Goal: Task Accomplishment & Management: Complete application form

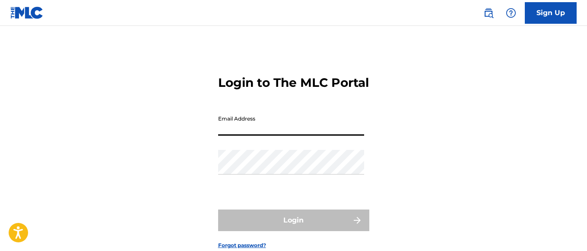
click at [261, 136] on input "Email Address" at bounding box center [291, 123] width 146 height 25
type input "[EMAIL_ADDRESS][DOMAIN_NAME]"
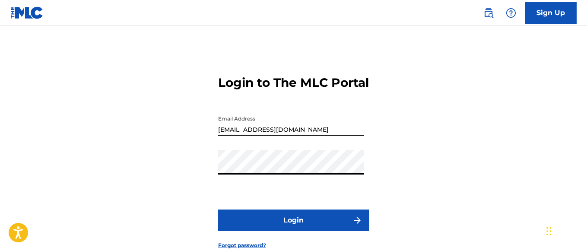
click at [281, 231] on button "Login" at bounding box center [293, 220] width 151 height 22
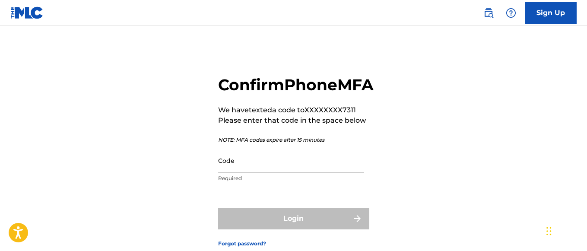
click at [273, 173] on input "Code" at bounding box center [291, 160] width 146 height 25
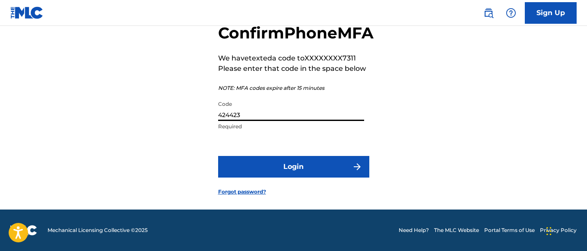
scroll to position [71, 0]
type input "424423"
click at [332, 164] on button "Login" at bounding box center [293, 167] width 151 height 22
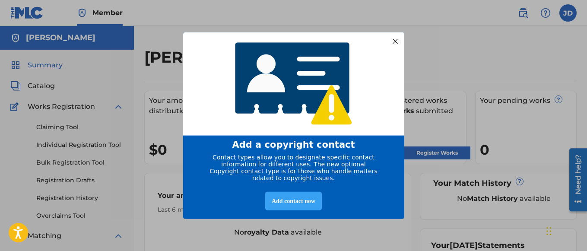
click at [288, 203] on div "Add contact now" at bounding box center [293, 201] width 57 height 19
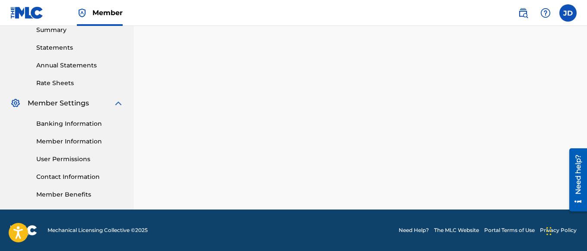
click at [60, 199] on link "Member Benefits" at bounding box center [79, 194] width 87 height 9
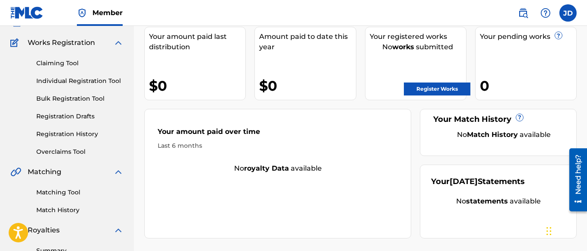
scroll to position [86, 0]
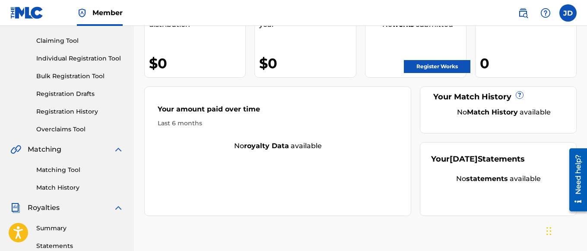
click at [439, 69] on link "Register Works" at bounding box center [437, 66] width 66 height 13
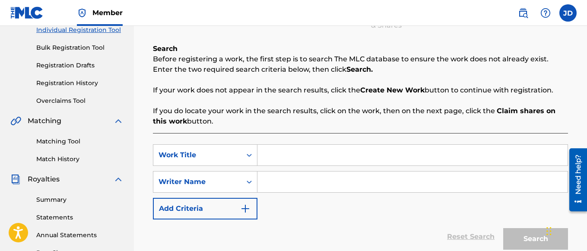
scroll to position [130, 0]
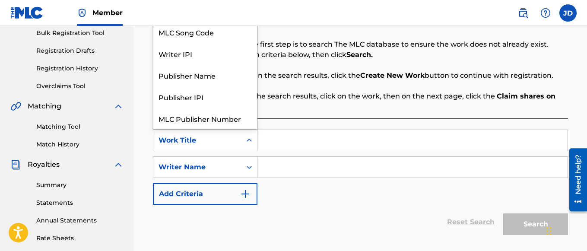
click at [249, 142] on icon "Search Form" at bounding box center [249, 140] width 9 height 9
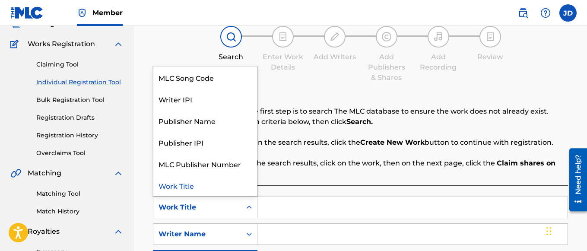
scroll to position [0, 0]
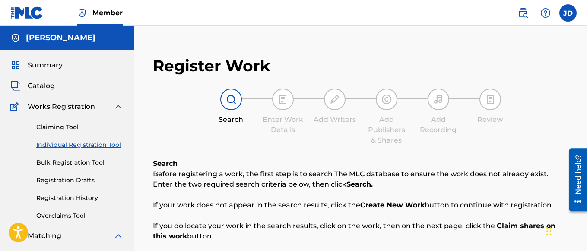
click at [282, 105] on div at bounding box center [283, 100] width 22 height 22
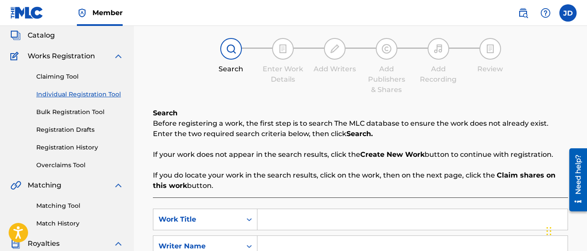
scroll to position [130, 0]
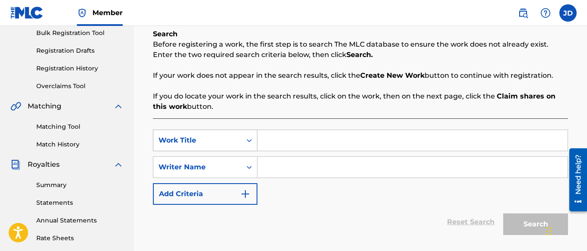
click at [248, 140] on icon "Search Form" at bounding box center [249, 140] width 5 height 3
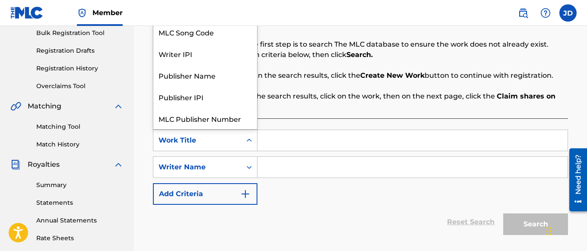
scroll to position [22, 0]
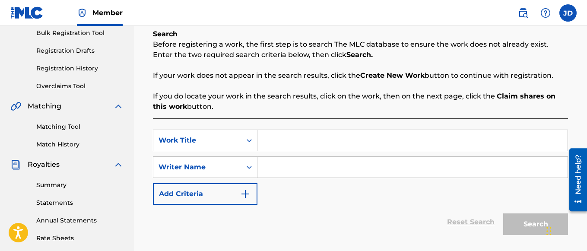
click at [269, 140] on input "Search Form" at bounding box center [412, 140] width 310 height 21
type input "W.A.R."
click at [294, 168] on input "Search Form" at bounding box center [412, 167] width 310 height 21
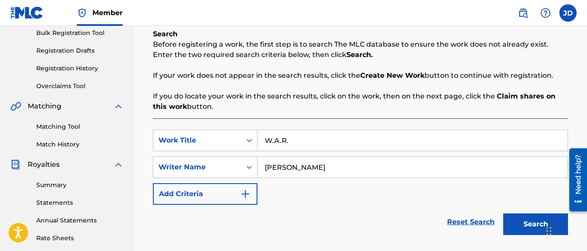
type input "[PERSON_NAME]"
click at [535, 221] on button "Search" at bounding box center [535, 224] width 65 height 22
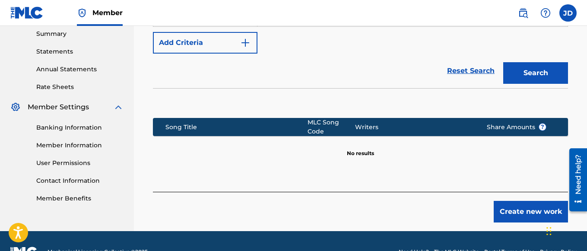
scroll to position [302, 0]
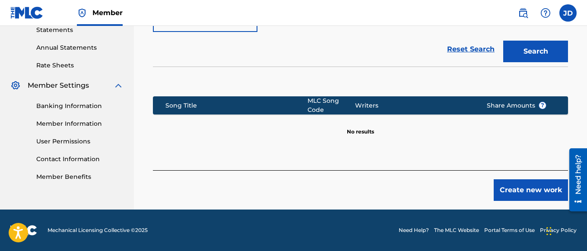
click at [525, 193] on button "Create new work" at bounding box center [530, 190] width 74 height 22
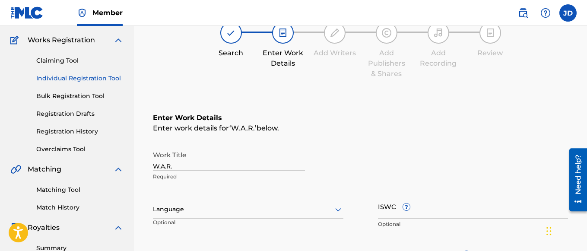
scroll to position [86, 0]
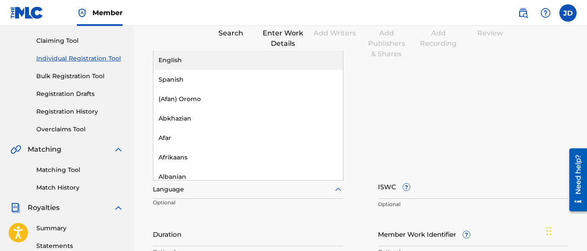
click at [337, 190] on icon at bounding box center [338, 188] width 6 height 3
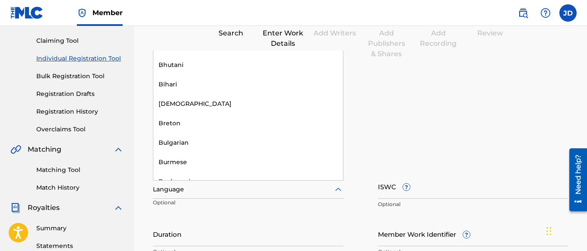
scroll to position [130, 0]
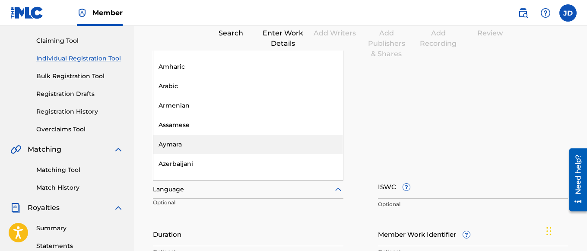
click at [475, 152] on div "Work Title W.A.R. Required" at bounding box center [360, 146] width 415 height 39
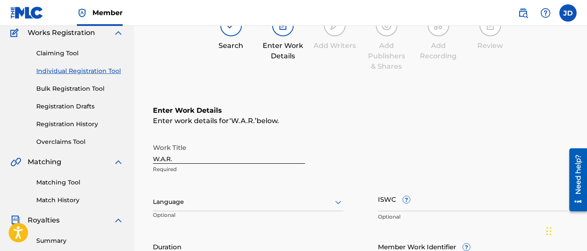
scroll to position [48, 0]
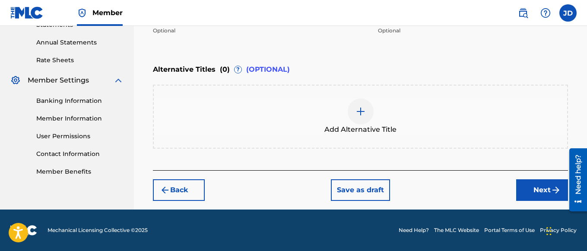
click at [525, 190] on button "Next" at bounding box center [542, 190] width 52 height 22
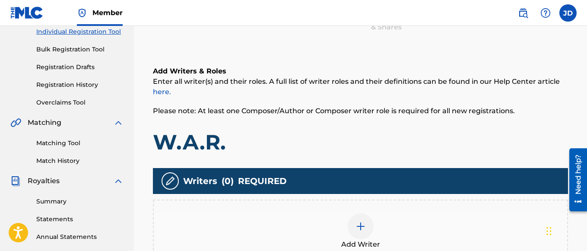
scroll to position [168, 0]
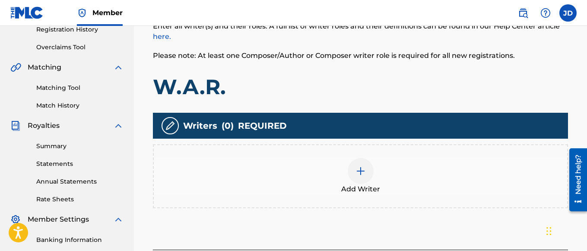
click at [362, 177] on div at bounding box center [361, 171] width 26 height 26
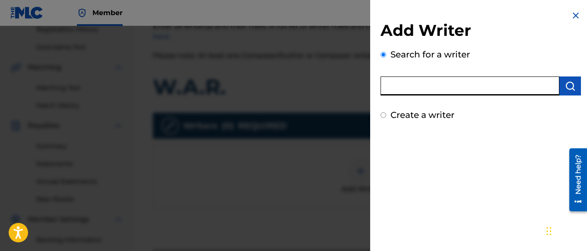
click at [465, 85] on input "text" at bounding box center [469, 85] width 179 height 19
type input "[PERSON_NAME]"
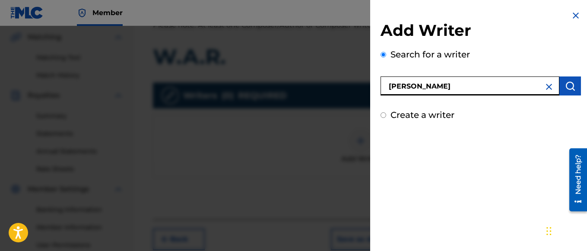
scroll to position [198, 0]
click at [385, 114] on input "Create a writer" at bounding box center [383, 115] width 6 height 6
radio input "false"
radio input "true"
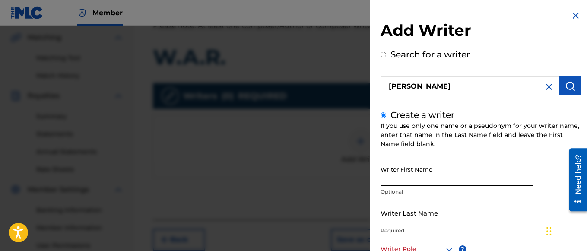
click at [410, 174] on input "Writer First Name" at bounding box center [456, 173] width 152 height 25
type input "[PERSON_NAME]"
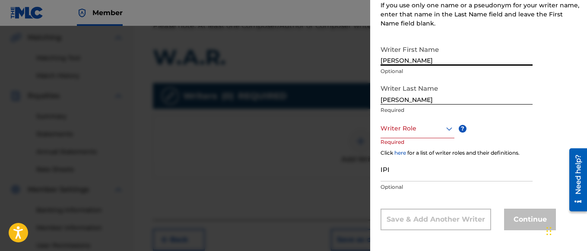
scroll to position [123, 0]
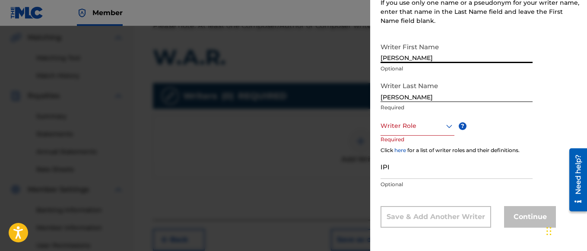
click at [448, 127] on icon at bounding box center [449, 126] width 10 height 10
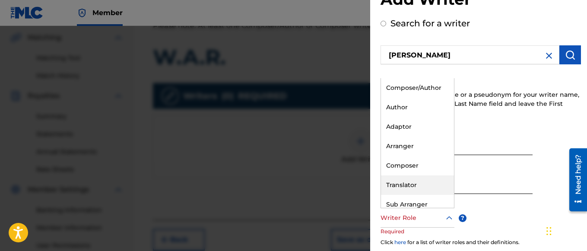
scroll to position [0, 0]
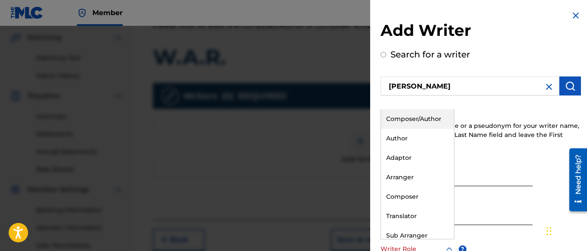
click at [404, 119] on div "Composer/Author" at bounding box center [417, 118] width 73 height 19
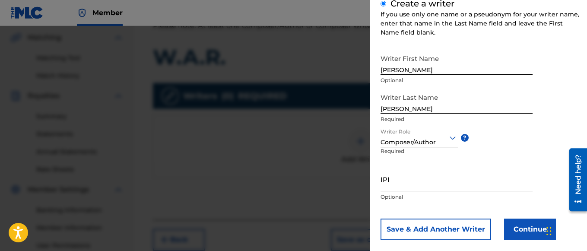
scroll to position [124, 0]
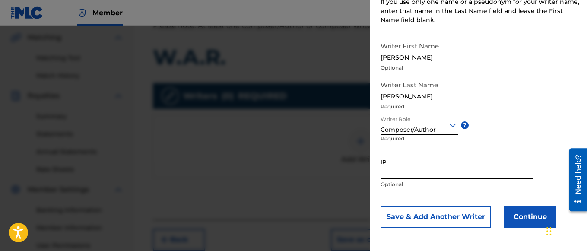
click at [427, 173] on input "IPI" at bounding box center [456, 166] width 152 height 25
paste input "346197150"
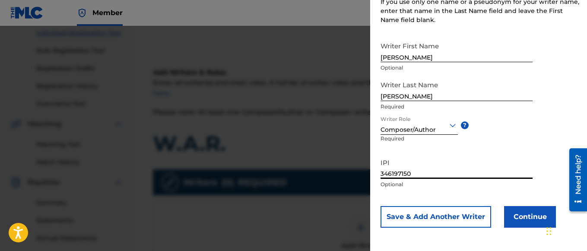
type input "346197150"
click at [526, 218] on button "Continue" at bounding box center [530, 217] width 52 height 22
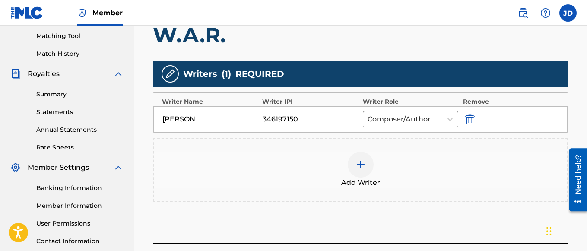
scroll to position [259, 0]
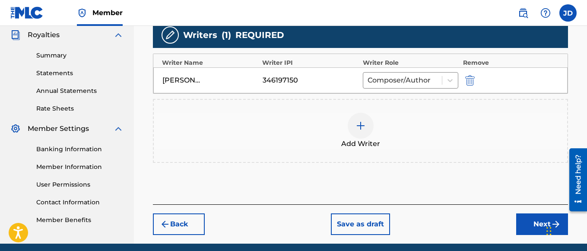
click at [541, 219] on button "Next" at bounding box center [542, 224] width 52 height 22
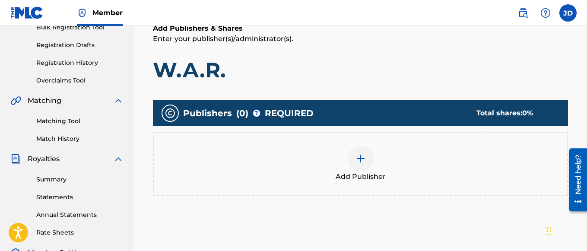
scroll to position [173, 0]
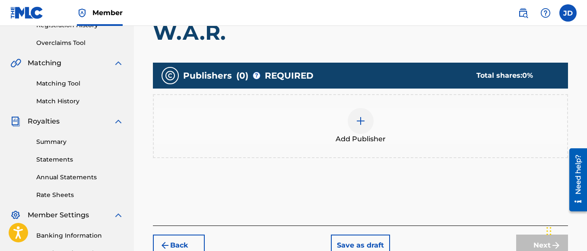
click at [362, 123] on img at bounding box center [360, 121] width 10 height 10
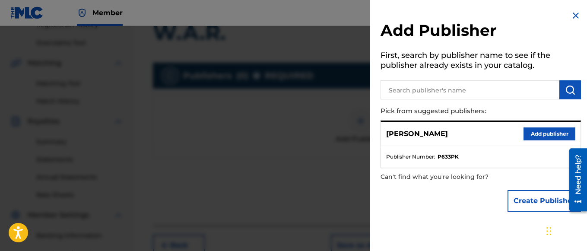
click at [550, 134] on button "Add publisher" at bounding box center [549, 133] width 52 height 13
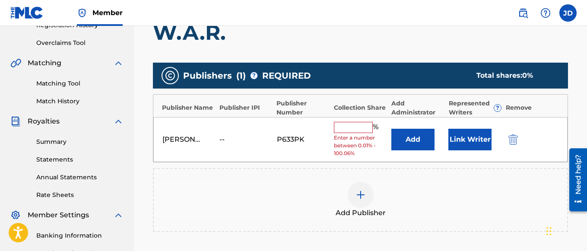
click at [512, 136] on img "submit" at bounding box center [512, 139] width 9 height 10
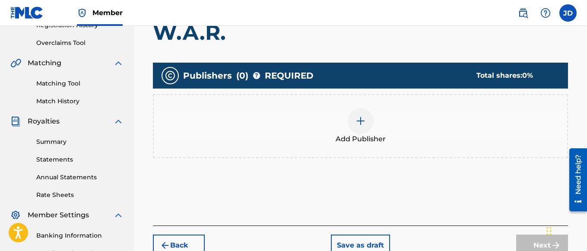
click at [358, 123] on img at bounding box center [360, 121] width 10 height 10
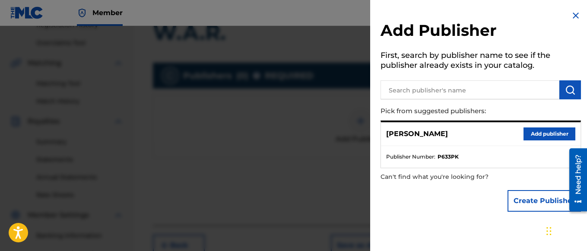
click at [405, 90] on input "text" at bounding box center [469, 89] width 179 height 19
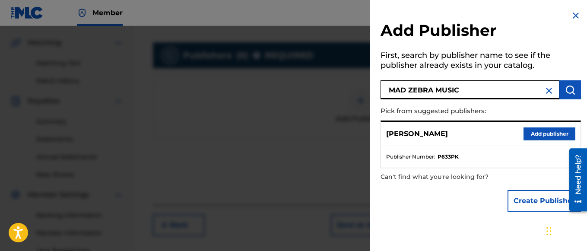
scroll to position [155, 0]
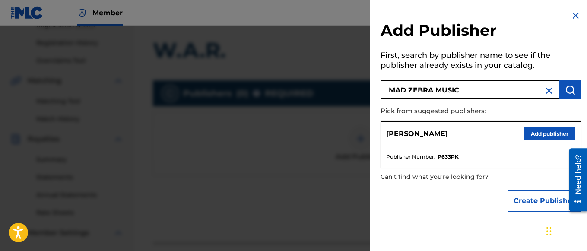
type input "MAD ZEBRA MUSIC"
click at [568, 93] on img "submit" at bounding box center [570, 90] width 10 height 10
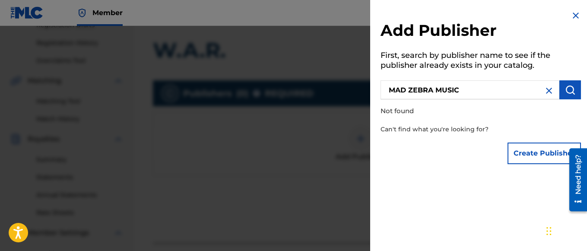
click at [539, 152] on button "Create Publisher" at bounding box center [543, 153] width 73 height 22
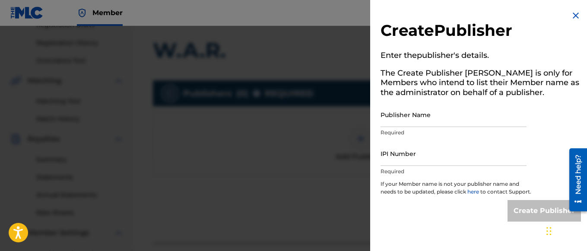
click at [444, 120] on input "Publisher Name" at bounding box center [453, 114] width 146 height 25
type input "MAD ZEBRA MUSIC"
click at [467, 161] on input "IPI Number" at bounding box center [453, 153] width 146 height 25
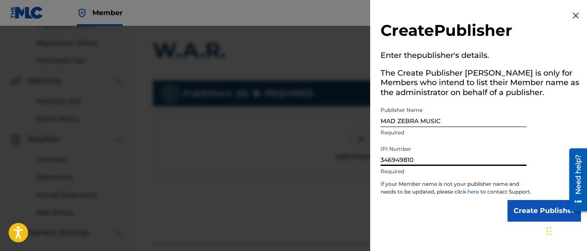
type input "346949810"
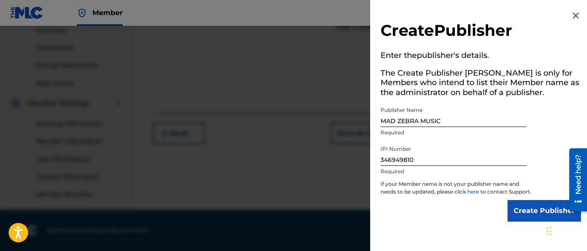
click at [539, 221] on input "Create Publisher" at bounding box center [543, 211] width 73 height 22
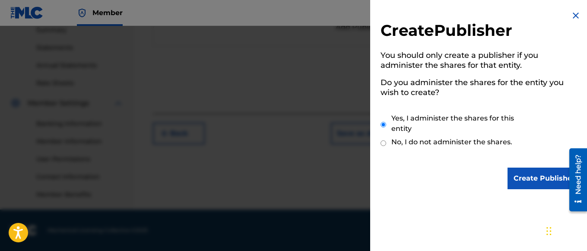
click at [546, 172] on input "Create Publisher" at bounding box center [543, 179] width 73 height 22
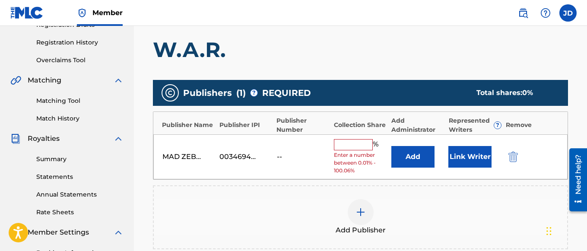
scroll to position [155, 0]
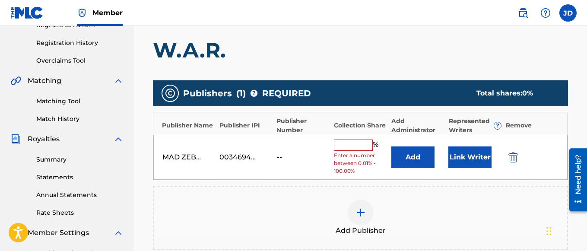
click at [342, 145] on input "text" at bounding box center [353, 144] width 39 height 11
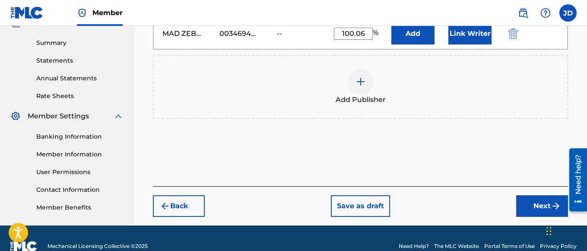
scroll to position [285, 0]
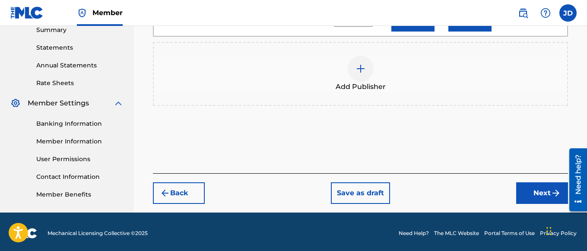
type input "100.06"
click at [531, 199] on button "Next" at bounding box center [542, 193] width 52 height 22
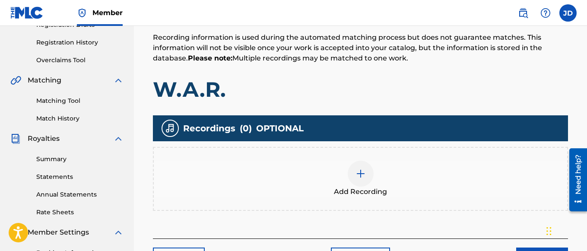
scroll to position [155, 0]
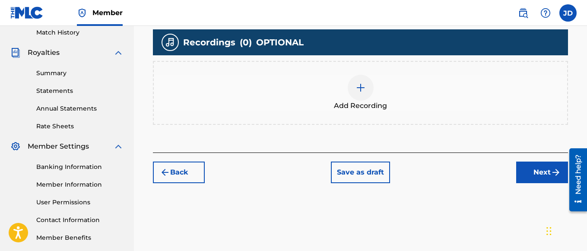
click at [543, 168] on button "Next" at bounding box center [542, 172] width 52 height 22
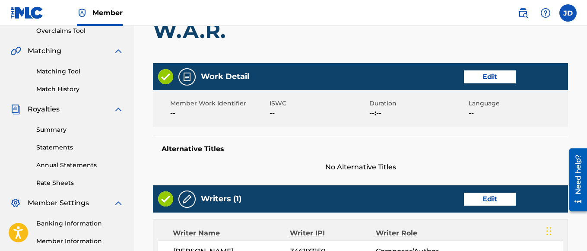
scroll to position [212, 0]
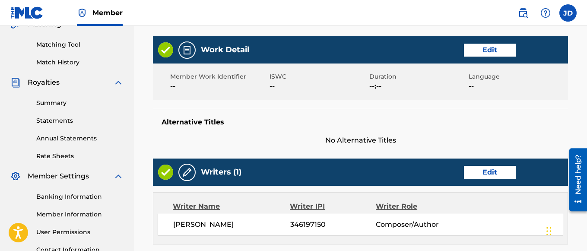
click at [272, 125] on h5 "Alternative Titles" at bounding box center [360, 122] width 398 height 9
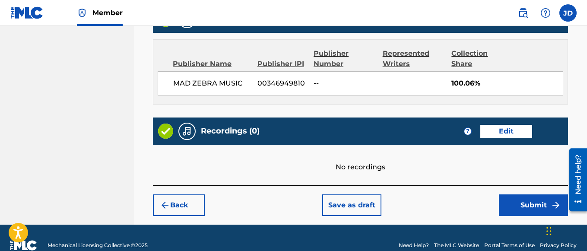
scroll to position [478, 0]
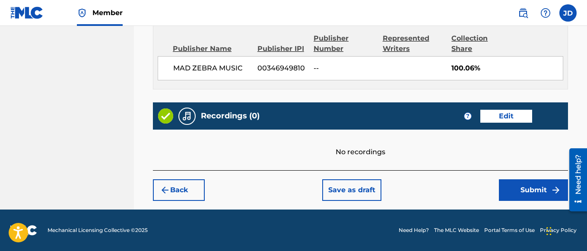
click at [537, 195] on button "Submit" at bounding box center [533, 190] width 69 height 22
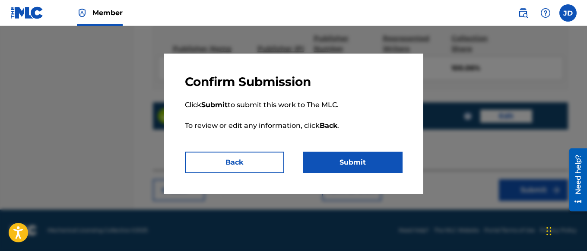
click at [354, 159] on button "Submit" at bounding box center [352, 163] width 99 height 22
click at [348, 159] on button "Submit" at bounding box center [352, 163] width 99 height 22
click at [218, 158] on button "Back" at bounding box center [234, 163] width 99 height 22
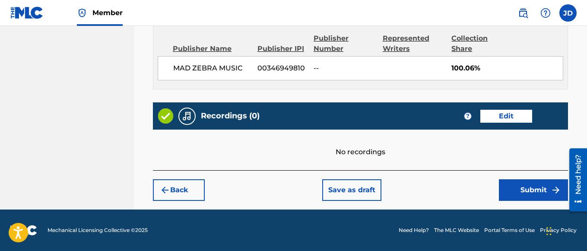
click at [522, 188] on button "Submit" at bounding box center [533, 190] width 69 height 22
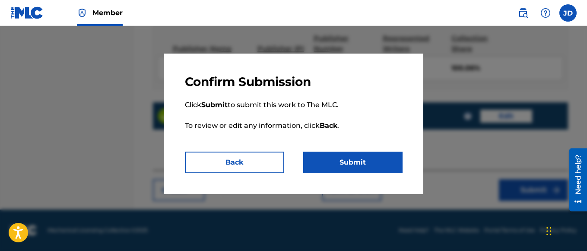
click at [390, 156] on button "Submit" at bounding box center [352, 163] width 99 height 22
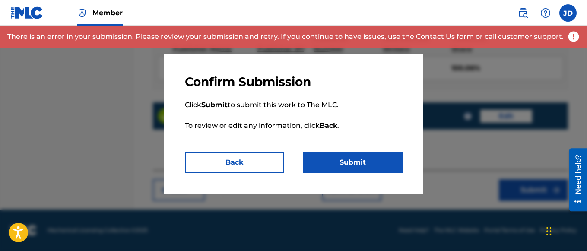
click at [236, 164] on button "Back" at bounding box center [234, 163] width 99 height 22
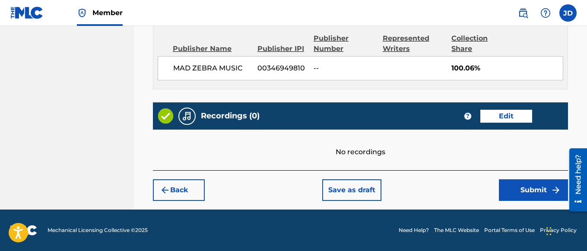
click at [540, 194] on button "Submit" at bounding box center [533, 190] width 69 height 22
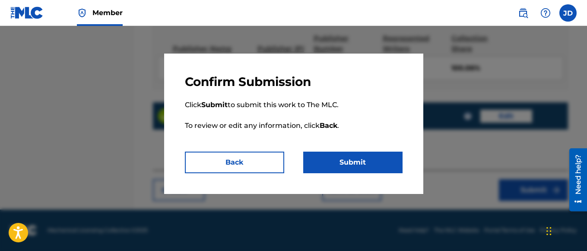
click at [380, 162] on button "Submit" at bounding box center [352, 163] width 99 height 22
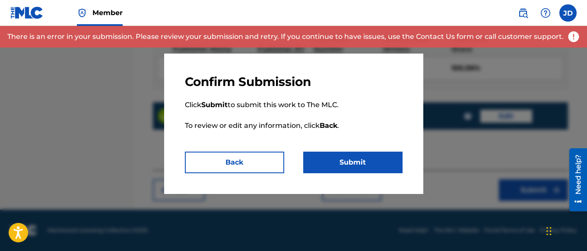
click at [250, 165] on button "Back" at bounding box center [234, 163] width 99 height 22
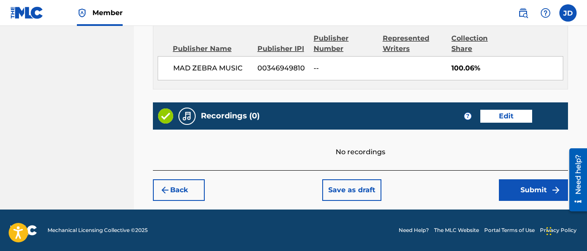
click at [348, 191] on button "Save as draft" at bounding box center [351, 190] width 59 height 22
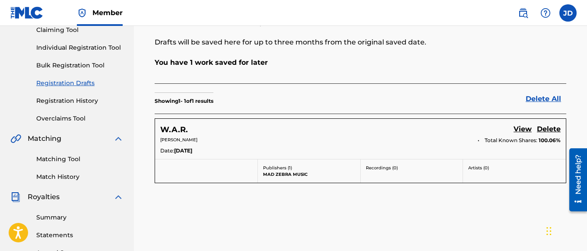
scroll to position [130, 0]
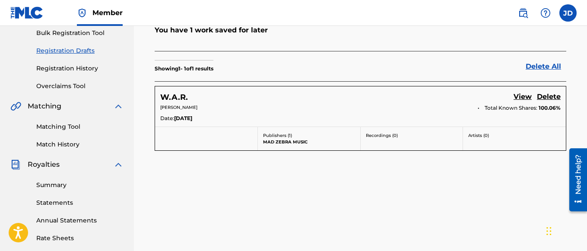
click at [525, 97] on link "View" at bounding box center [522, 98] width 18 height 12
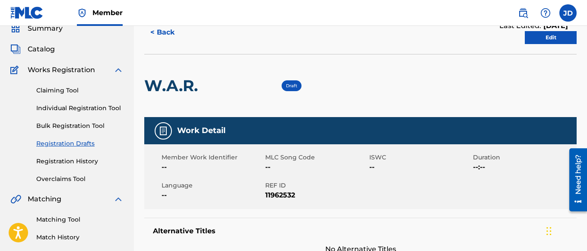
scroll to position [28, 0]
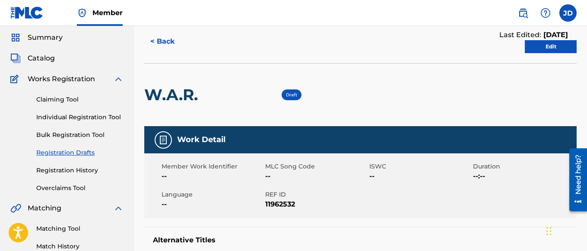
click at [81, 115] on link "Individual Registration Tool" at bounding box center [79, 117] width 87 height 9
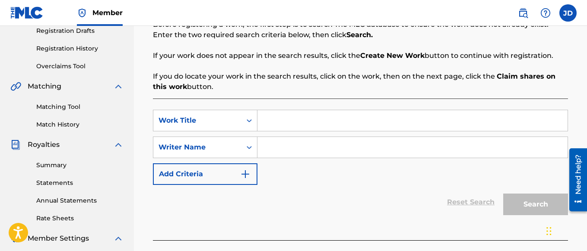
scroll to position [130, 0]
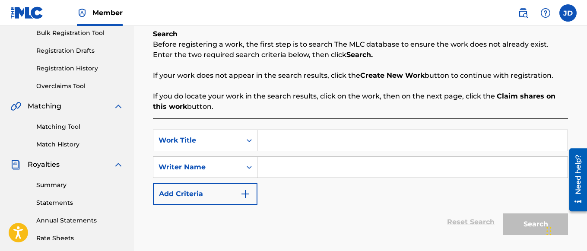
click at [330, 139] on input "Search Form" at bounding box center [412, 140] width 310 height 21
type input "25 2 Life"
click at [312, 165] on input "Search Form" at bounding box center [412, 167] width 310 height 21
type input "[PERSON_NAME]"
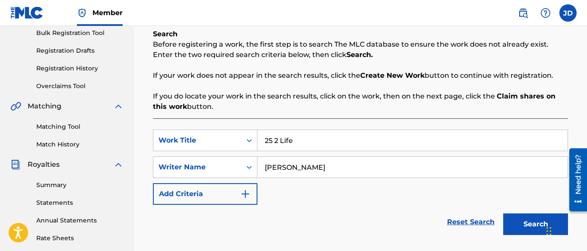
click at [525, 228] on button "Search" at bounding box center [535, 224] width 65 height 22
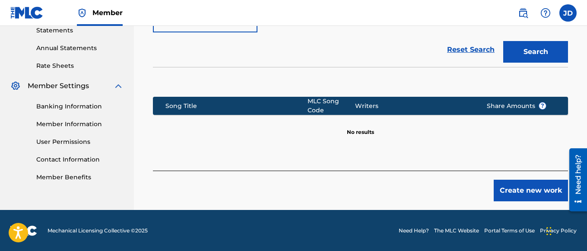
scroll to position [302, 0]
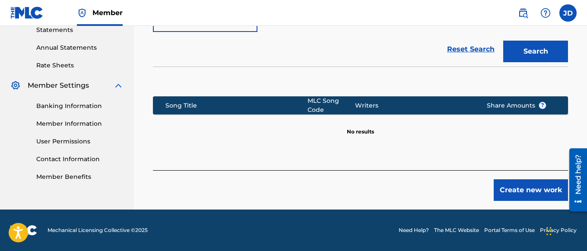
click at [504, 197] on button "Create new work" at bounding box center [530, 190] width 74 height 22
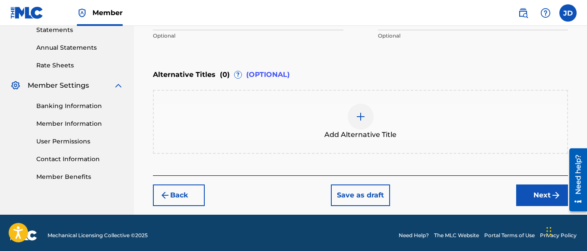
click at [539, 195] on button "Next" at bounding box center [542, 195] width 52 height 22
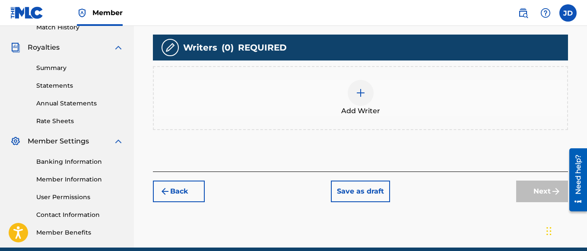
scroll to position [198, 0]
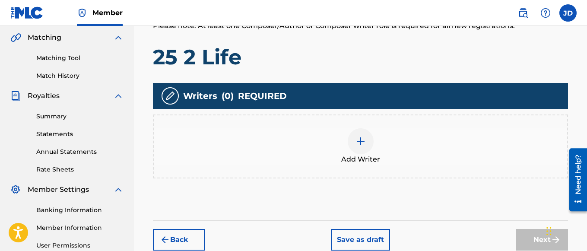
click at [367, 141] on div at bounding box center [361, 141] width 26 height 26
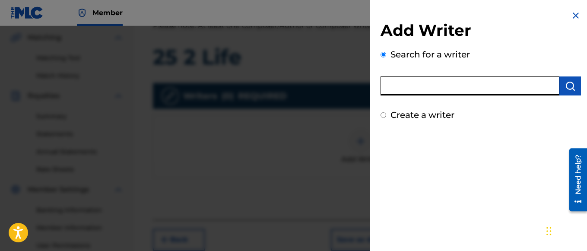
click at [420, 85] on input "text" at bounding box center [469, 85] width 179 height 19
type input "[PERSON_NAME]"
click at [569, 84] on img "submit" at bounding box center [570, 86] width 10 height 10
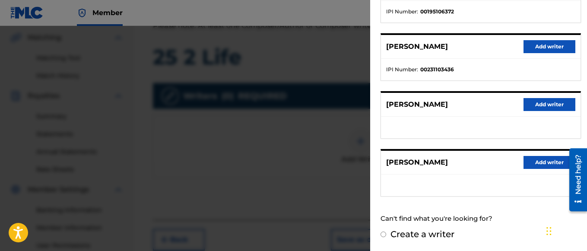
click at [386, 233] on input "Create a writer" at bounding box center [383, 234] width 6 height 6
radio input "false"
radio input "true"
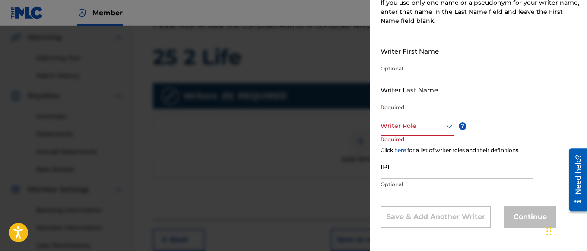
scroll to position [123, 0]
click at [449, 52] on input "Writer First Name" at bounding box center [456, 50] width 152 height 25
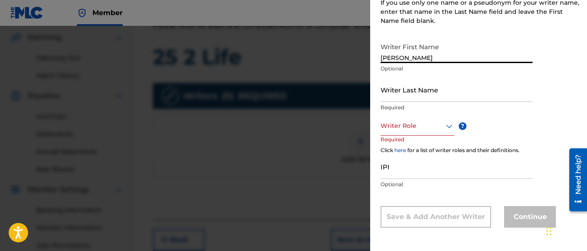
type input "[PERSON_NAME]"
click at [441, 98] on input "Writer Last Name" at bounding box center [456, 89] width 152 height 25
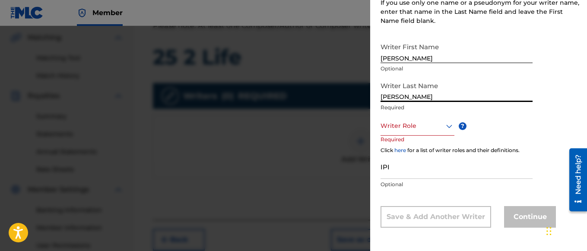
type input "[PERSON_NAME]"
click at [422, 128] on div at bounding box center [417, 125] width 74 height 11
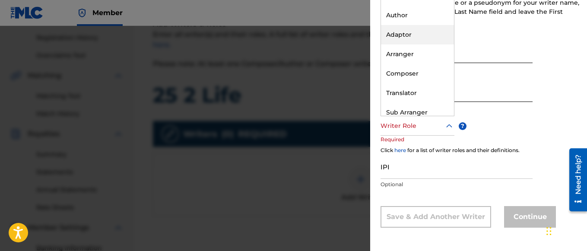
scroll to position [0, 0]
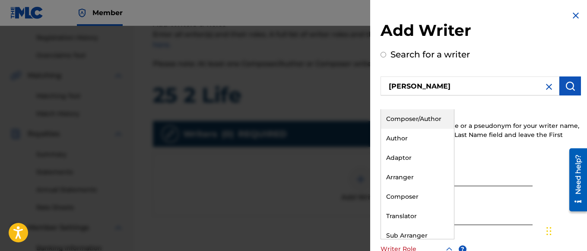
click at [420, 123] on div "Composer/Author" at bounding box center [417, 118] width 73 height 19
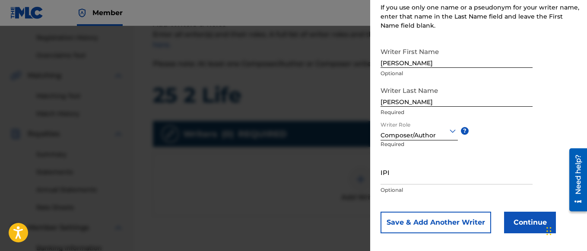
scroll to position [124, 0]
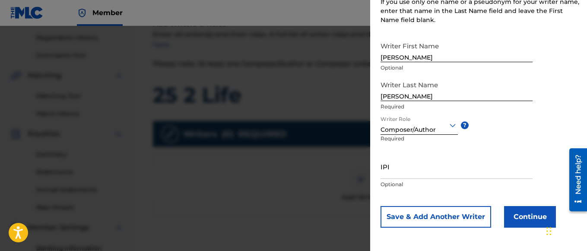
click at [440, 173] on input "IPI" at bounding box center [456, 166] width 152 height 25
type input "346197150"
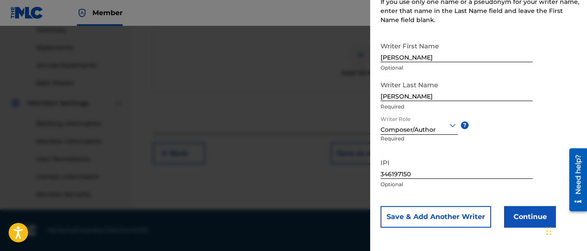
click at [528, 222] on button "Continue" at bounding box center [530, 217] width 52 height 22
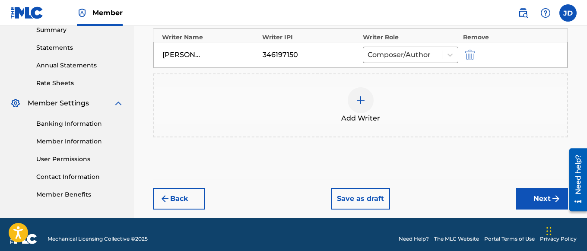
click at [539, 206] on button "Next" at bounding box center [542, 199] width 52 height 22
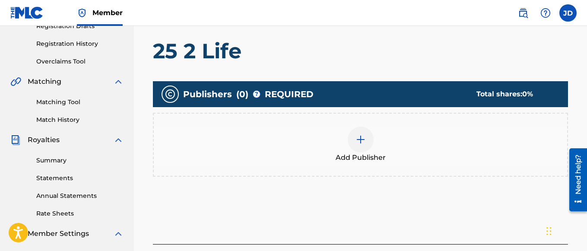
scroll to position [168, 0]
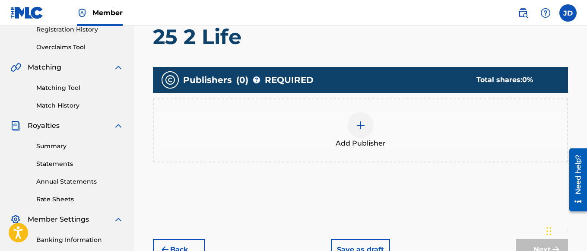
click at [364, 130] on img at bounding box center [360, 125] width 10 height 10
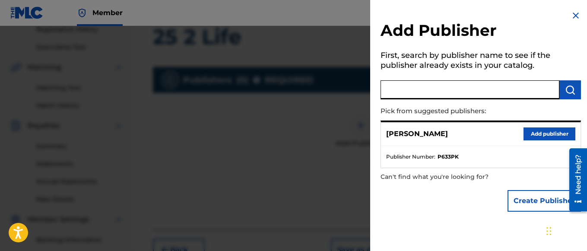
click at [440, 89] on input "text" at bounding box center [469, 89] width 179 height 19
type input "m"
type input "MAD ZEBRA MUSIC"
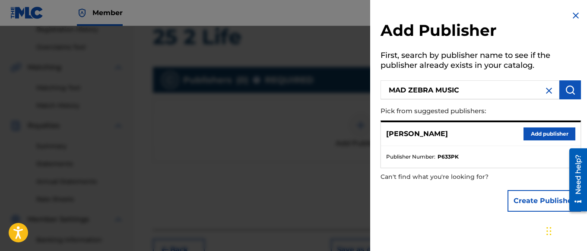
click at [565, 86] on img "submit" at bounding box center [570, 90] width 10 height 10
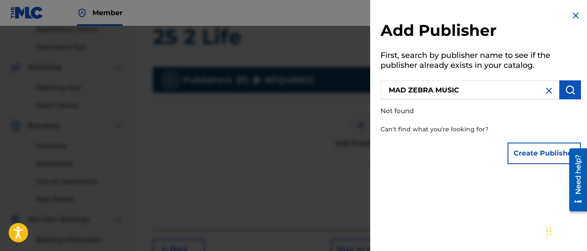
click at [540, 162] on button "Create Publisher" at bounding box center [543, 153] width 73 height 22
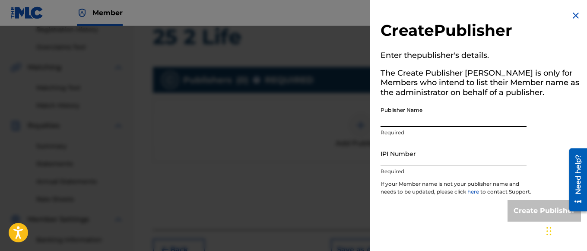
click at [412, 118] on input "Publisher Name" at bounding box center [453, 114] width 146 height 25
type input "MAD ZEBRA MUSIC"
click at [427, 155] on input "IPI Number" at bounding box center [453, 153] width 146 height 25
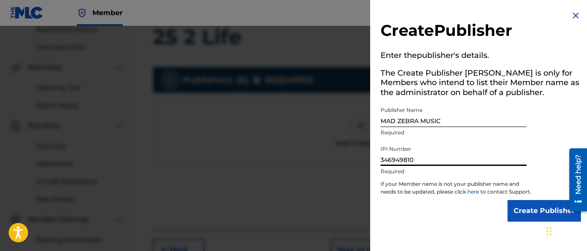
type input "346949810"
click at [547, 221] on div "Chat Widget" at bounding box center [565, 229] width 43 height 41
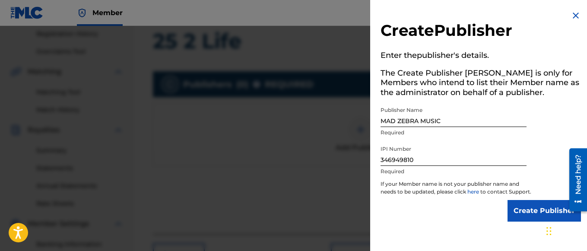
scroll to position [155, 0]
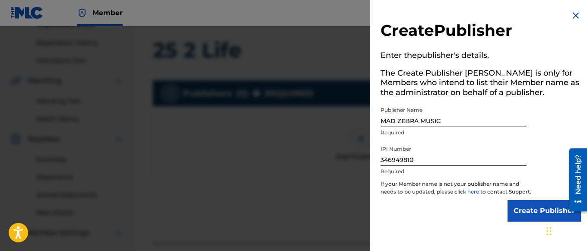
click at [547, 221] on div "Chat Widget" at bounding box center [565, 229] width 43 height 41
click at [537, 221] on input "Create Publisher" at bounding box center [543, 211] width 73 height 22
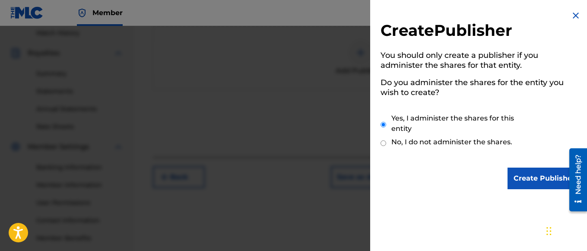
scroll to position [241, 0]
click at [532, 183] on input "Create Publisher" at bounding box center [543, 179] width 73 height 22
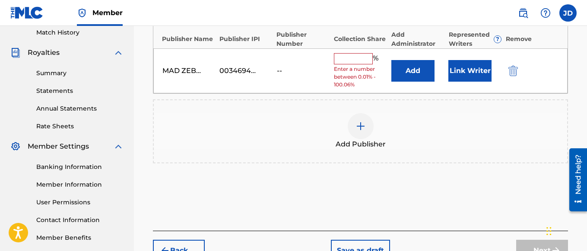
click at [357, 55] on input "text" at bounding box center [353, 58] width 39 height 11
type input "100.06"
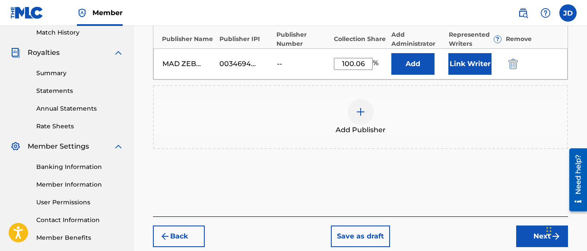
click at [417, 66] on button "Add" at bounding box center [412, 64] width 43 height 22
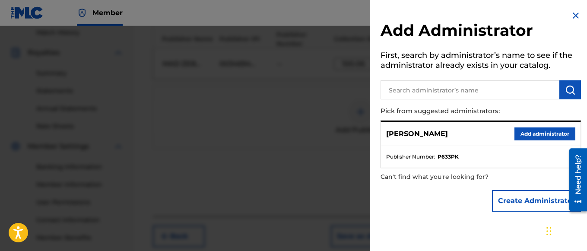
click at [573, 16] on img at bounding box center [575, 15] width 10 height 10
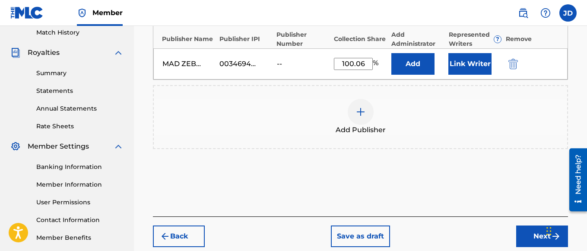
scroll to position [288, 0]
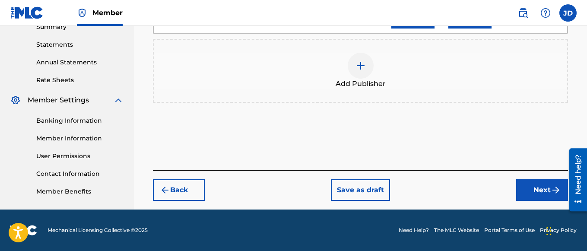
click at [545, 193] on button "Next" at bounding box center [542, 190] width 52 height 22
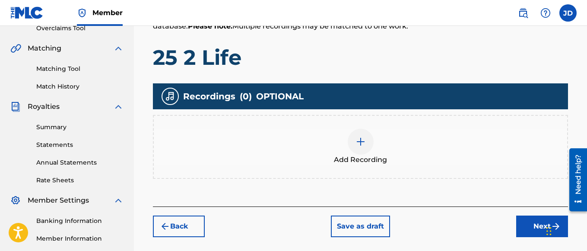
scroll to position [212, 0]
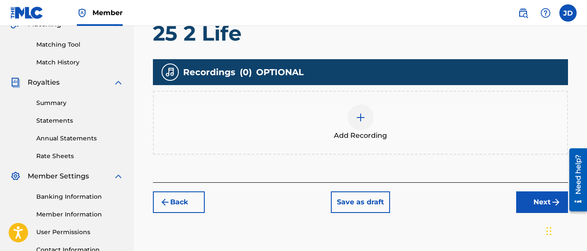
click at [546, 202] on button "Next" at bounding box center [542, 202] width 52 height 22
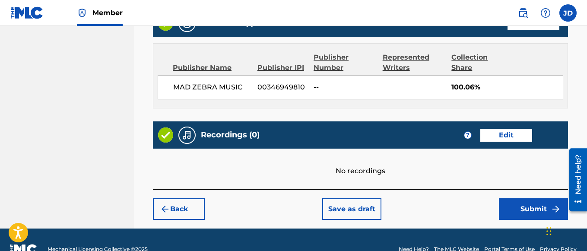
scroll to position [478, 0]
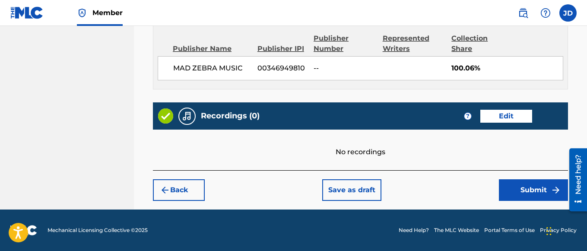
click at [528, 191] on button "Submit" at bounding box center [533, 190] width 69 height 22
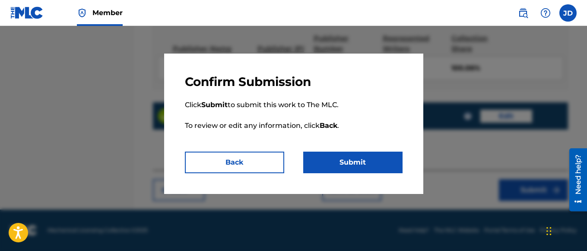
click at [382, 167] on button "Submit" at bounding box center [352, 163] width 99 height 22
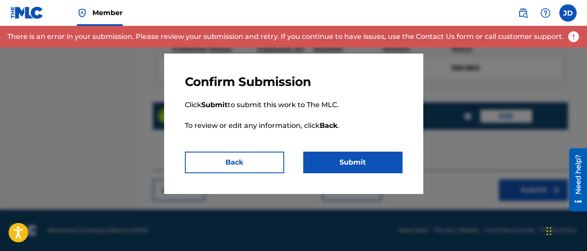
click at [207, 166] on button "Back" at bounding box center [234, 163] width 99 height 22
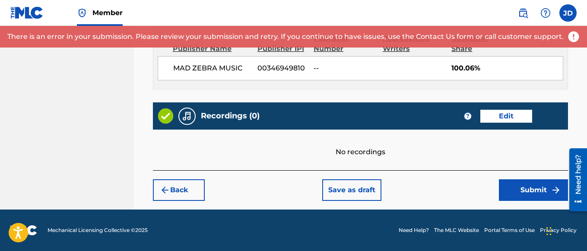
click at [352, 190] on button "Save as draft" at bounding box center [351, 190] width 59 height 22
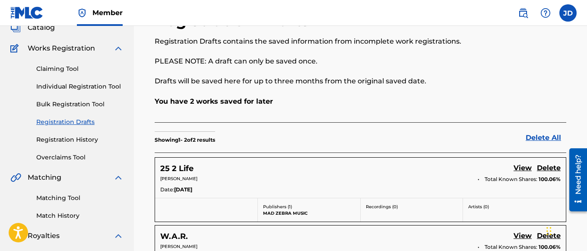
scroll to position [43, 0]
